Goal: Task Accomplishment & Management: Complete application form

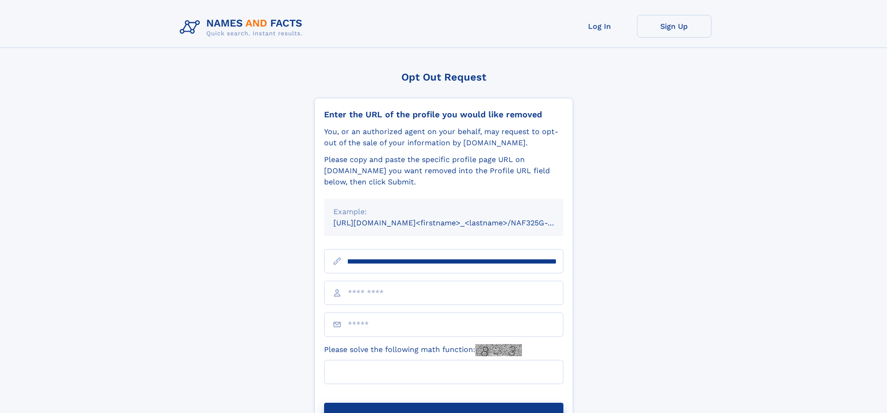
scroll to position [0, 120]
type input "**********"
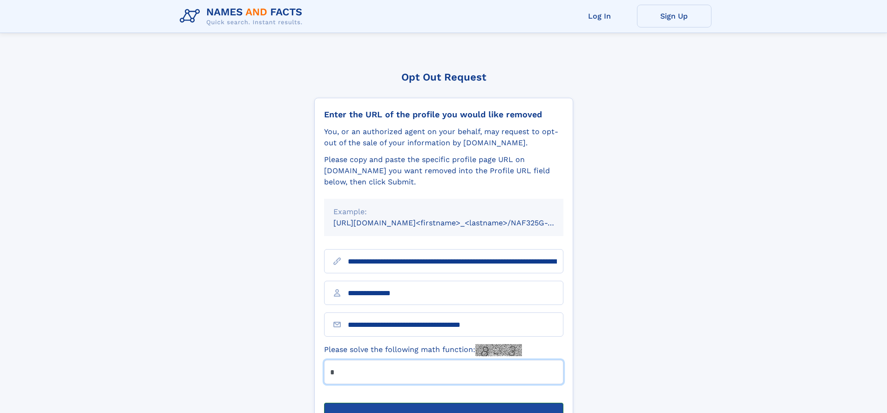
type input "*"
click at [443, 403] on button "Submit Opt Out Request" at bounding box center [443, 418] width 239 height 30
